Goal: Transaction & Acquisition: Purchase product/service

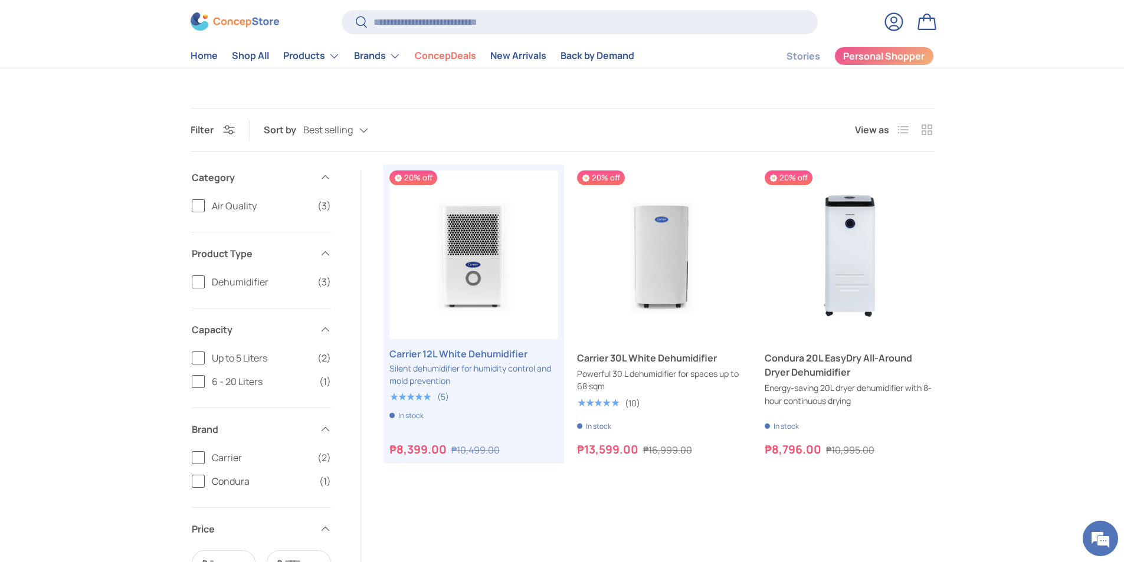
click at [611, 517] on div "Previous Next 20% off Carrier 12L White Dehumidifier Silent dehumidifier for hu…" at bounding box center [661, 451] width 545 height 562
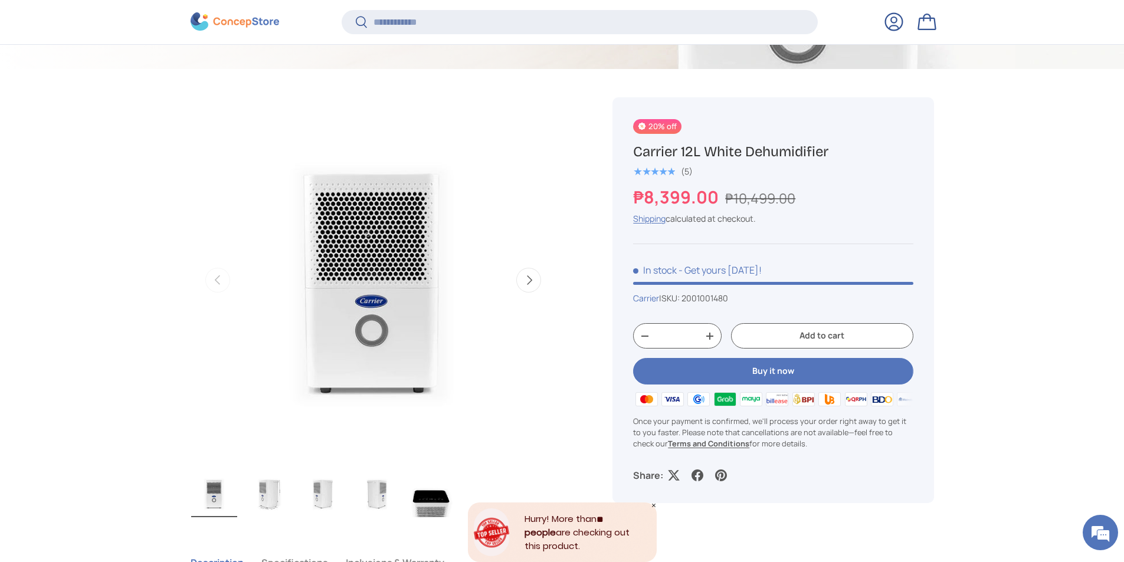
scroll to position [411, 0]
